Goal: Obtain resource: Download file/media

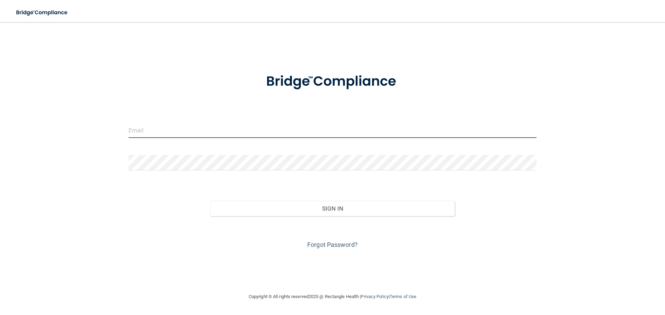
type input "[EMAIL_ADDRESS][DOMAIN_NAME]"
click at [251, 132] on input "[EMAIL_ADDRESS][DOMAIN_NAME]" at bounding box center [332, 131] width 408 height 16
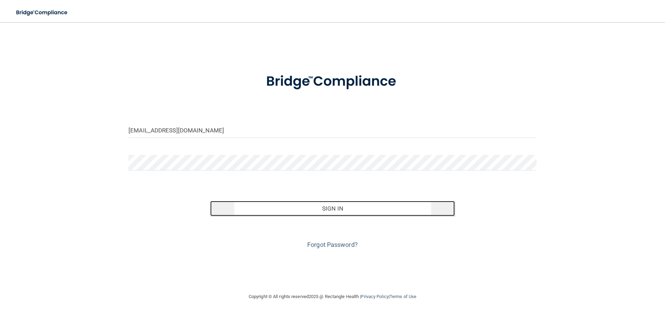
click at [298, 213] on button "Sign In" at bounding box center [332, 208] width 245 height 15
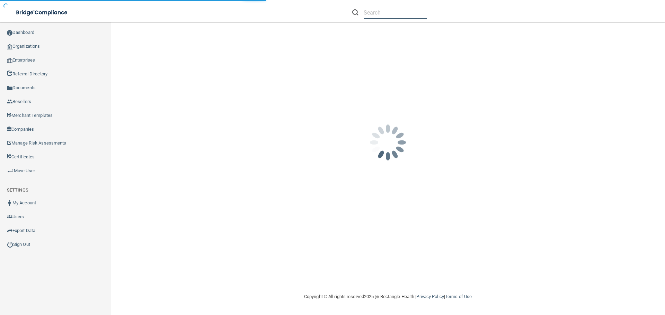
click at [384, 12] on input "text" at bounding box center [395, 12] width 63 height 13
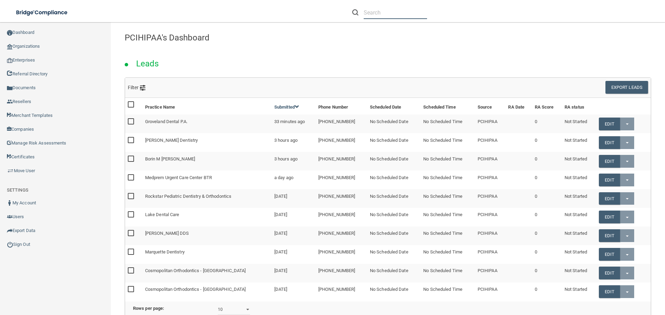
click at [392, 14] on input "text" at bounding box center [395, 12] width 63 height 13
paste input "Hydration Therapy & Weight Loss Center"
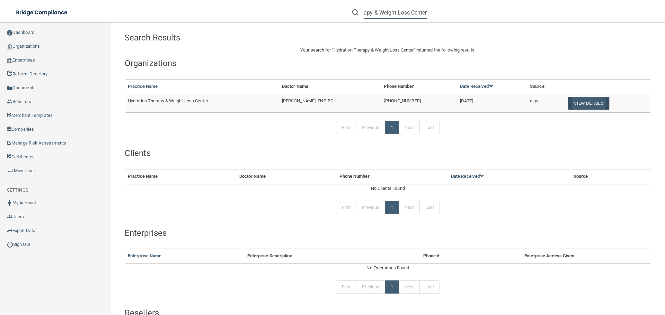
type input "Hydration Therapy & Weight Loss Center"
click at [585, 106] on button "View Details" at bounding box center [588, 103] width 41 height 13
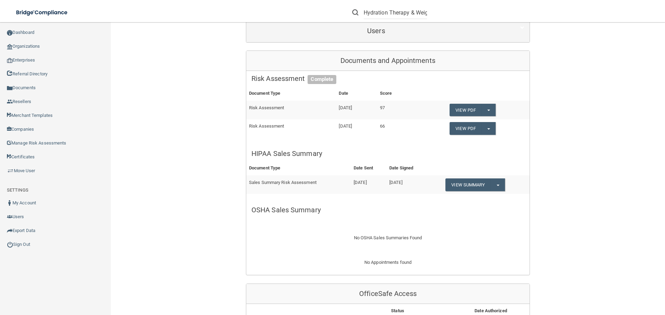
scroll to position [104, 0]
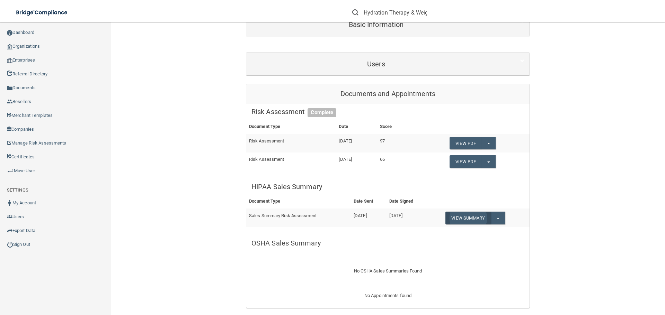
click at [458, 221] on link "View Summary" at bounding box center [467, 218] width 45 height 13
click at [498, 220] on span "button" at bounding box center [497, 218] width 3 height 1
click at [493, 230] on link "Download as PDF" at bounding box center [473, 232] width 57 height 10
